Goal: Task Accomplishment & Management: Manage account settings

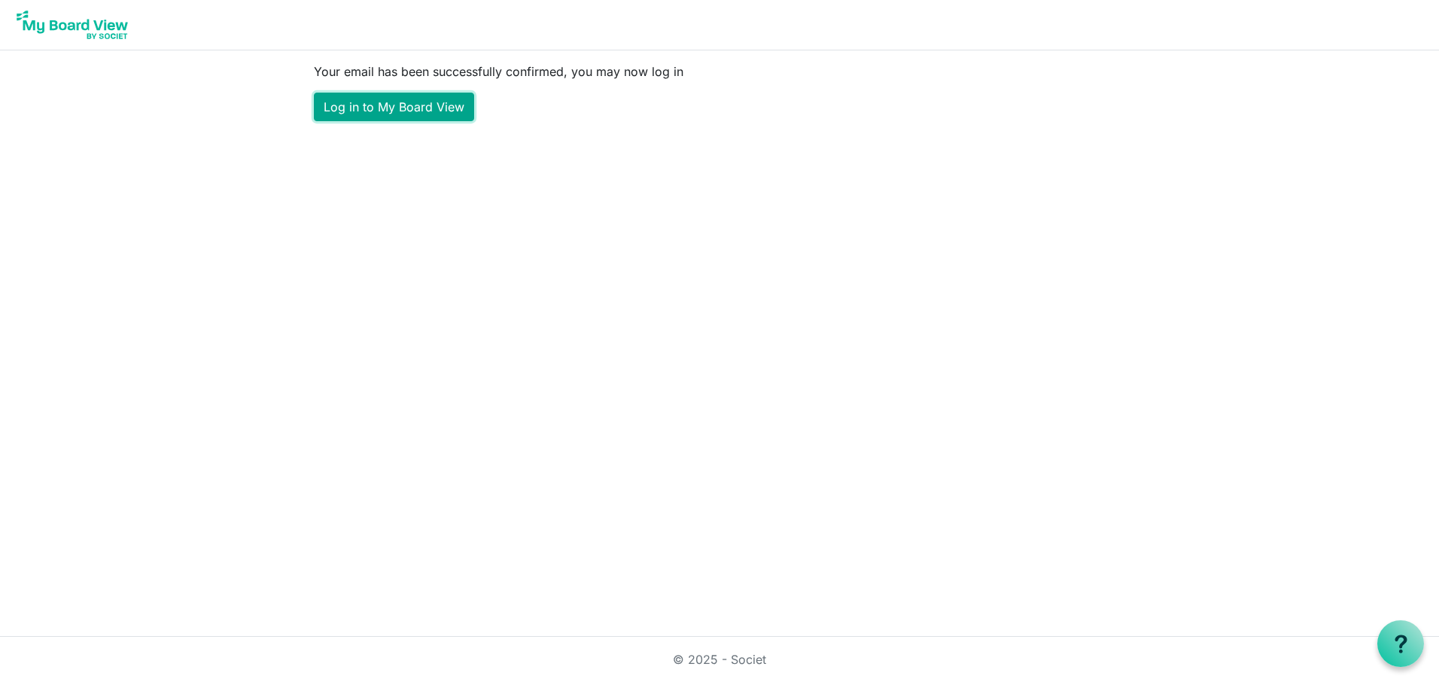
click at [397, 101] on link "Log in to My Board View" at bounding box center [394, 107] width 160 height 29
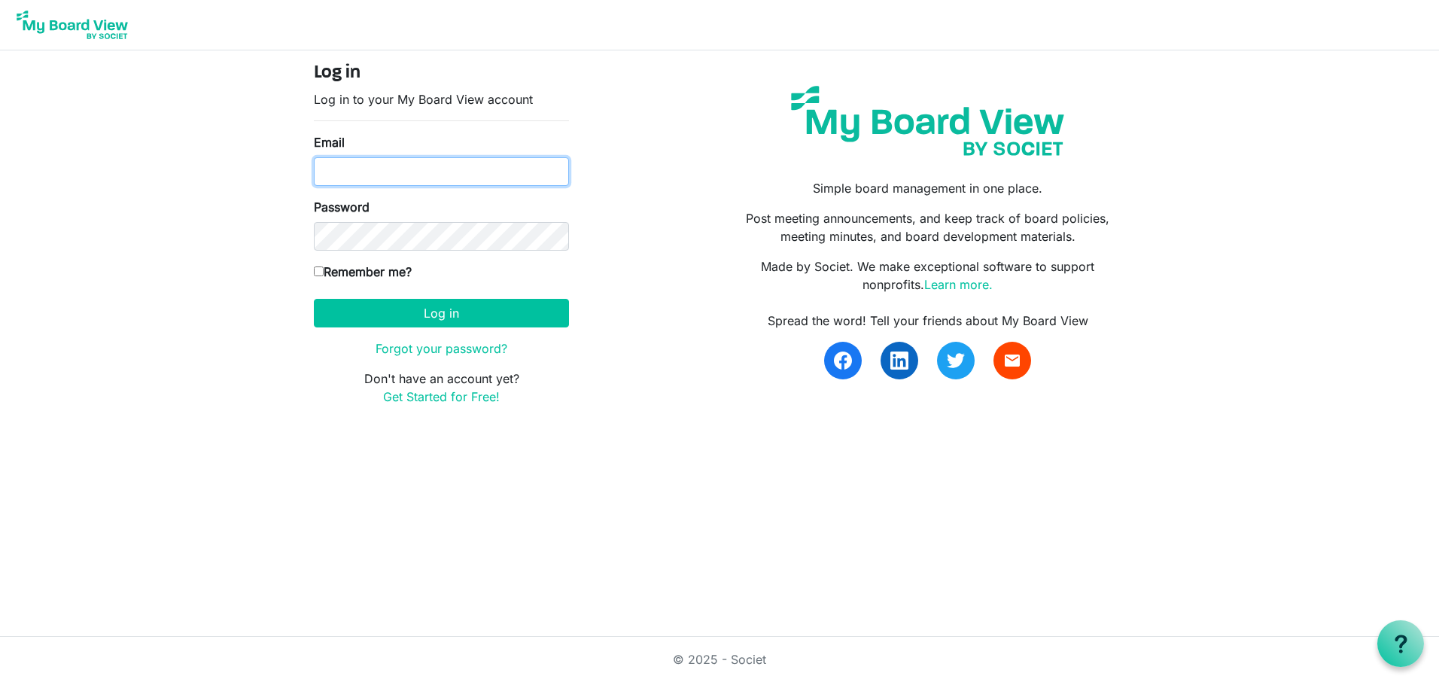
type input "[PERSON_NAME][EMAIL_ADDRESS][DOMAIN_NAME]"
click at [320, 269] on input "Remember me?" at bounding box center [319, 271] width 10 height 10
checkbox input "true"
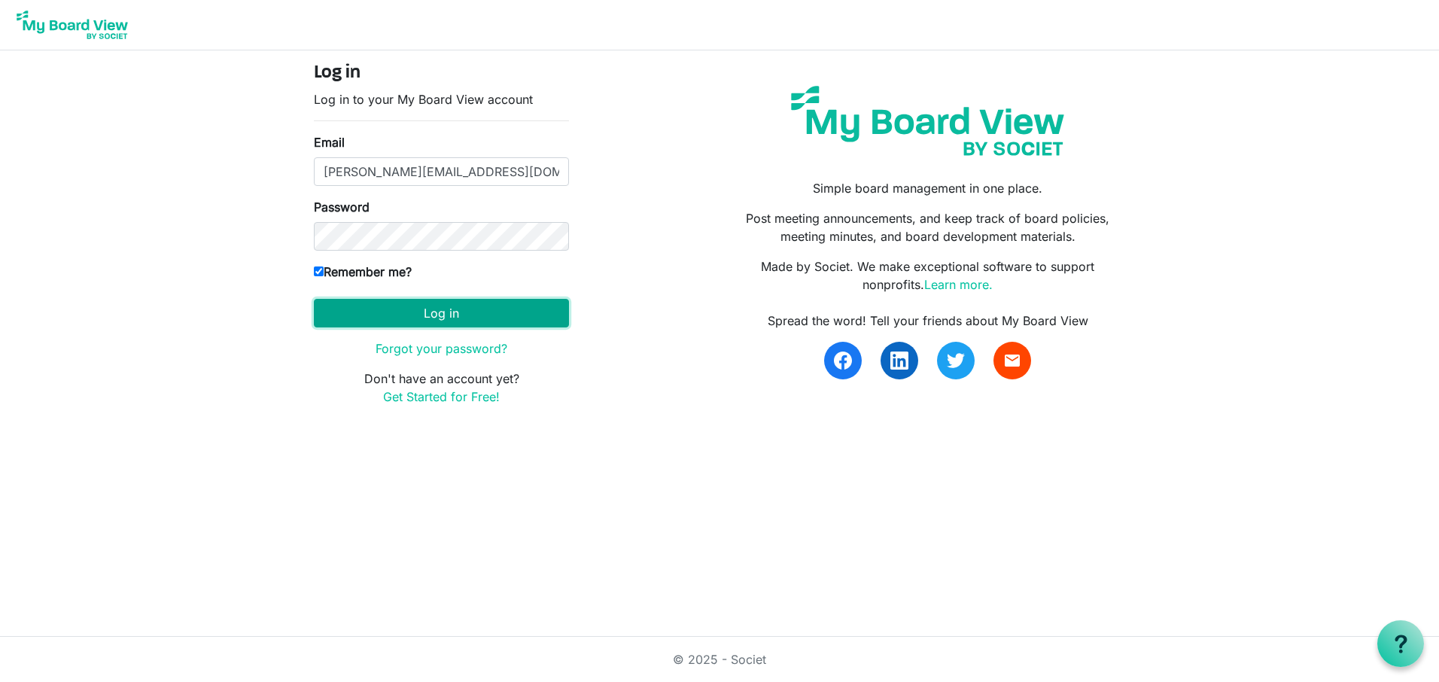
click at [405, 305] on button "Log in" at bounding box center [441, 313] width 255 height 29
